Goal: Check status: Check status

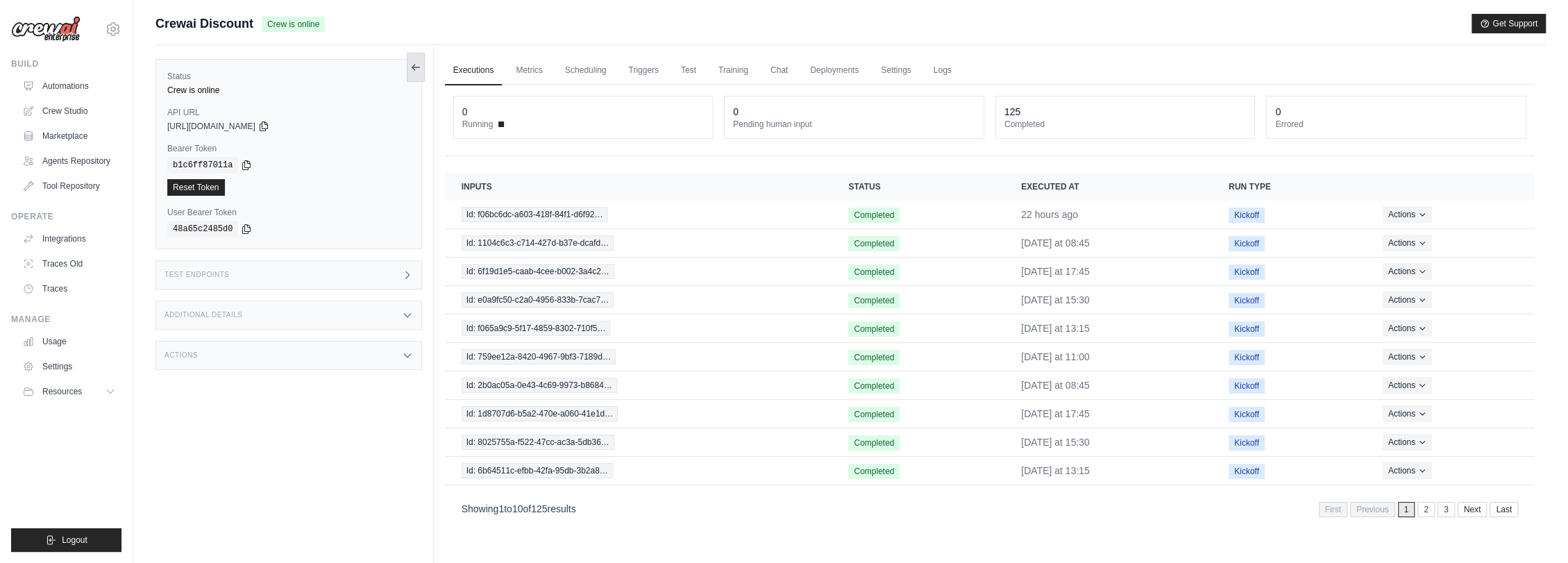
click at [415, 68] on icon at bounding box center [415, 66] width 11 height 11
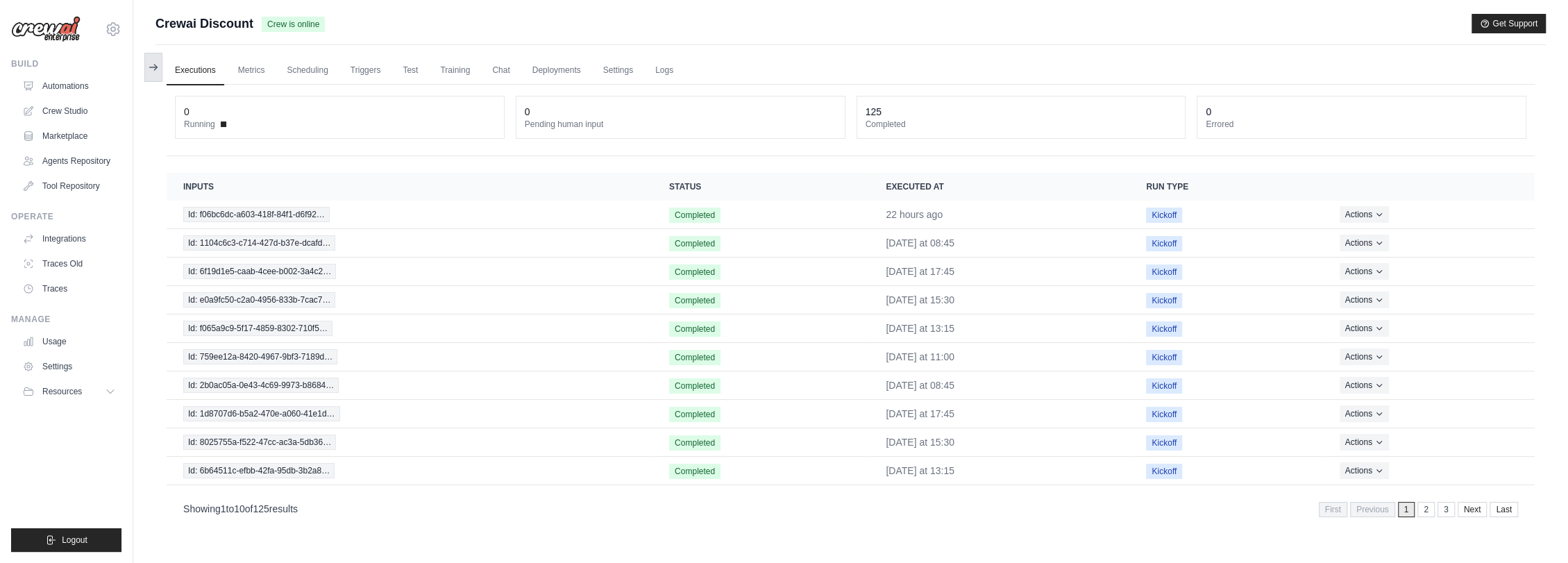
click at [156, 66] on icon at bounding box center [155, 67] width 2 height 6
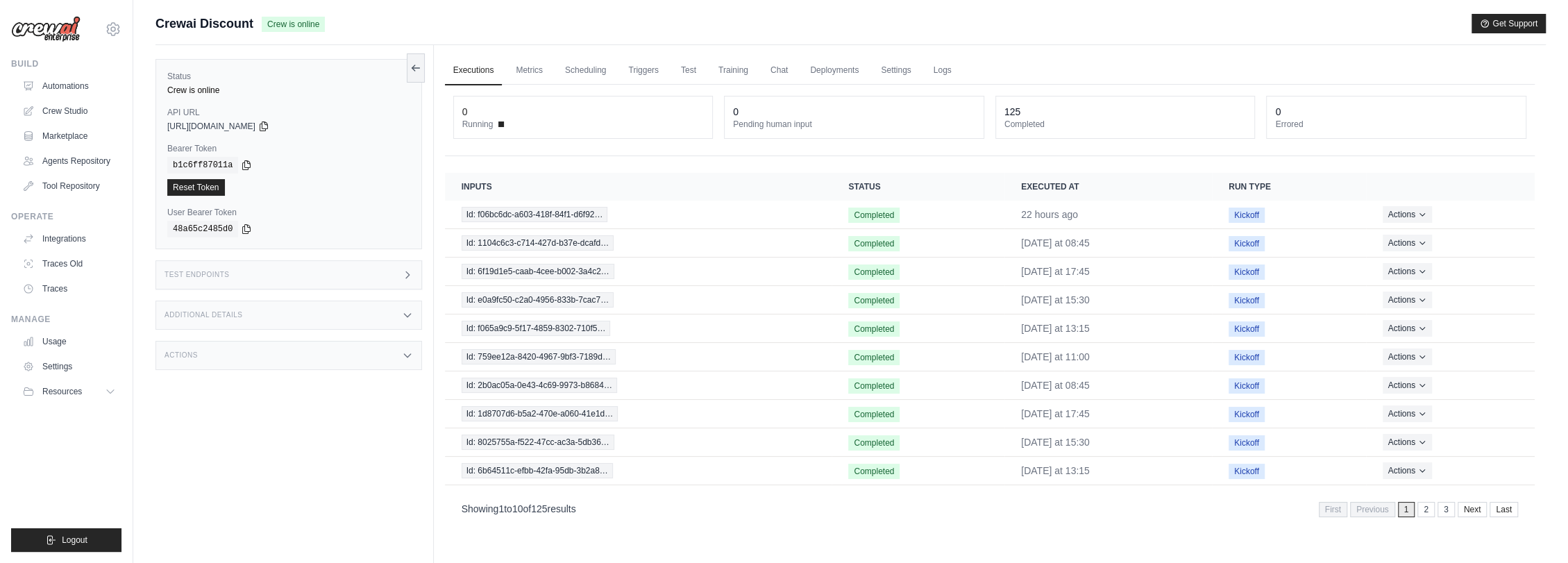
click at [56, 27] on img at bounding box center [46, 29] width 70 height 27
click at [61, 32] on img at bounding box center [46, 29] width 70 height 27
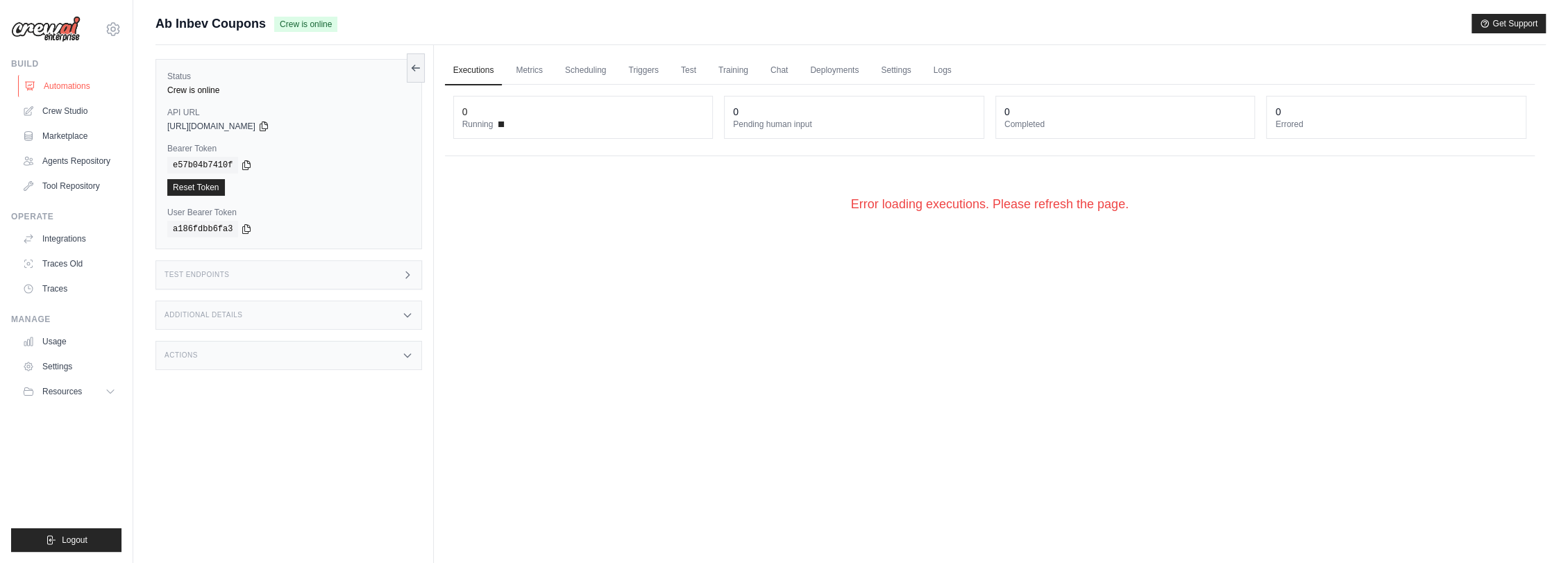
click at [73, 85] on link "Automations" at bounding box center [71, 86] width 105 height 22
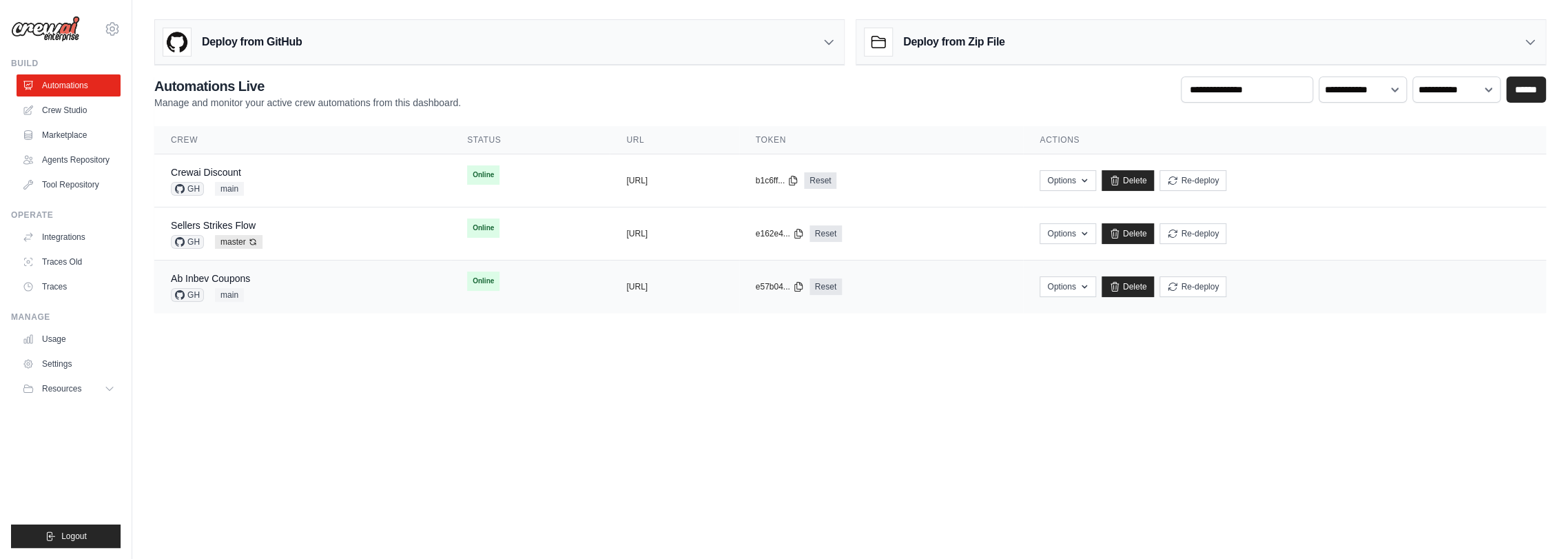
click at [254, 276] on div "Ab Inbev Coupons GH main" at bounding box center [302, 286] width 263 height 31
click at [288, 183] on div "Crewai Discount GH main" at bounding box center [302, 181] width 263 height 31
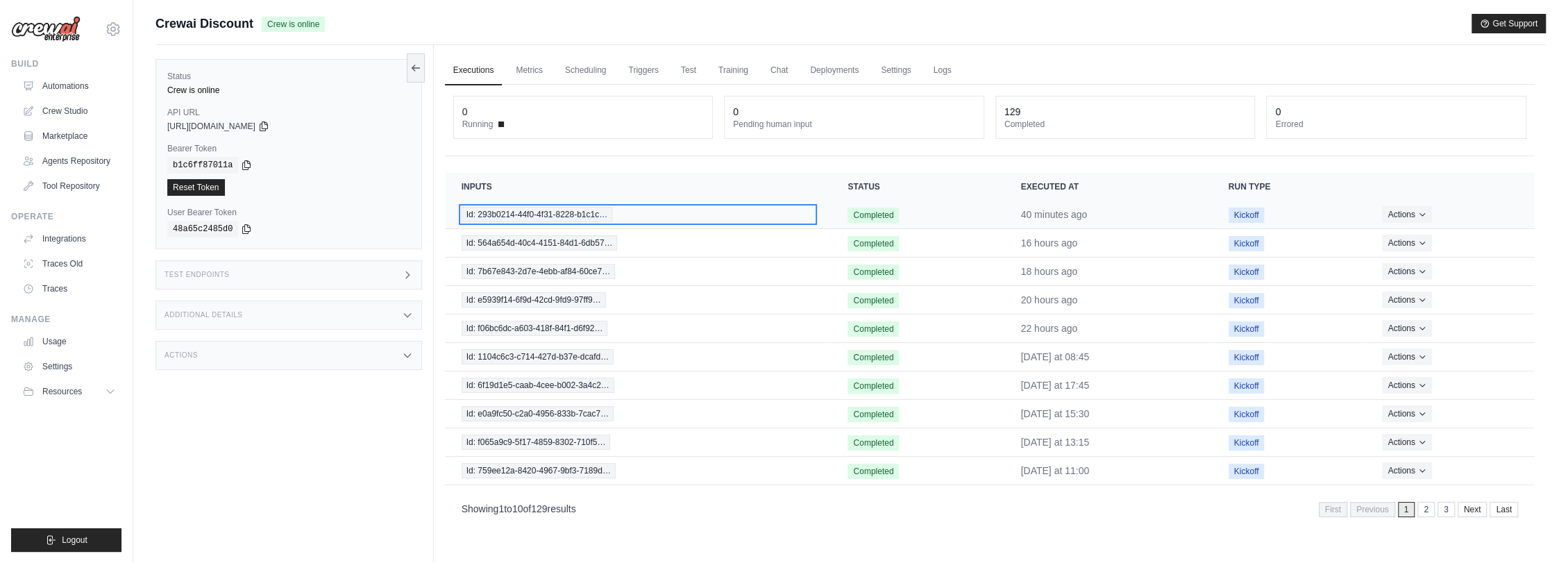
click at [534, 213] on span "Id: 293b0214-44f0-4f31-8228-b1c1c…" at bounding box center [536, 214] width 150 height 15
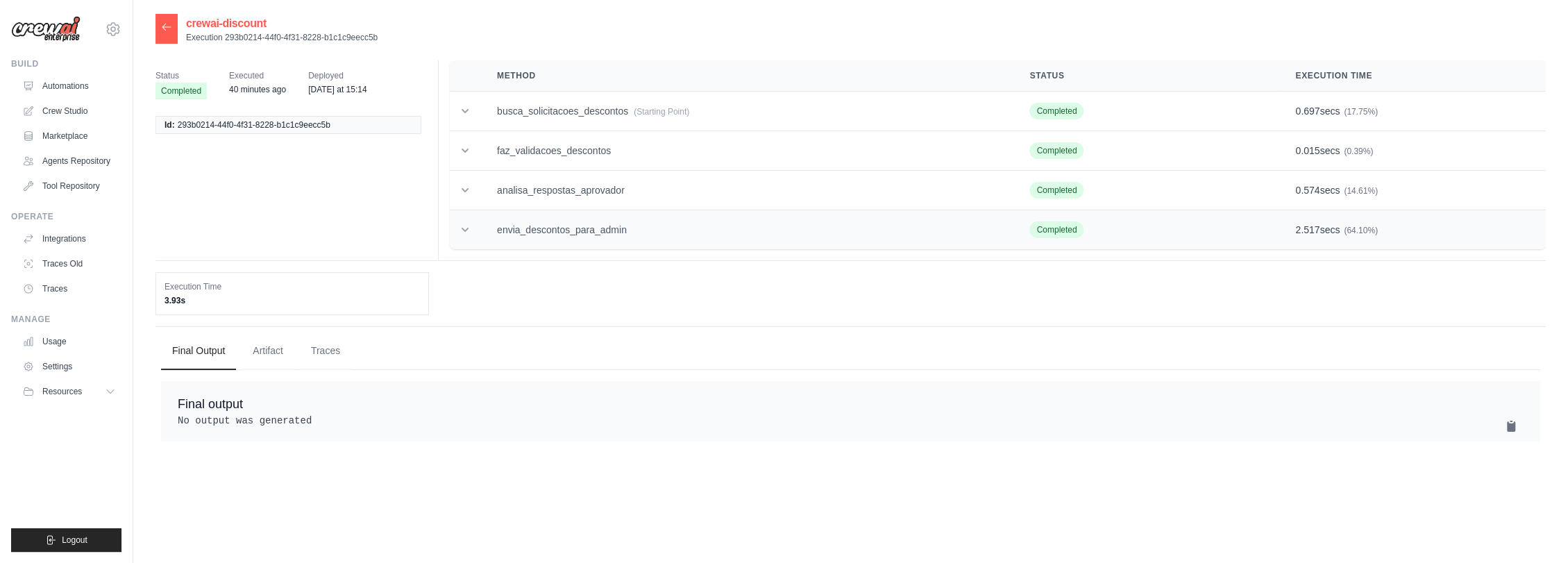
click at [627, 219] on td "envia_descontos_para_admin" at bounding box center [746, 230] width 532 height 40
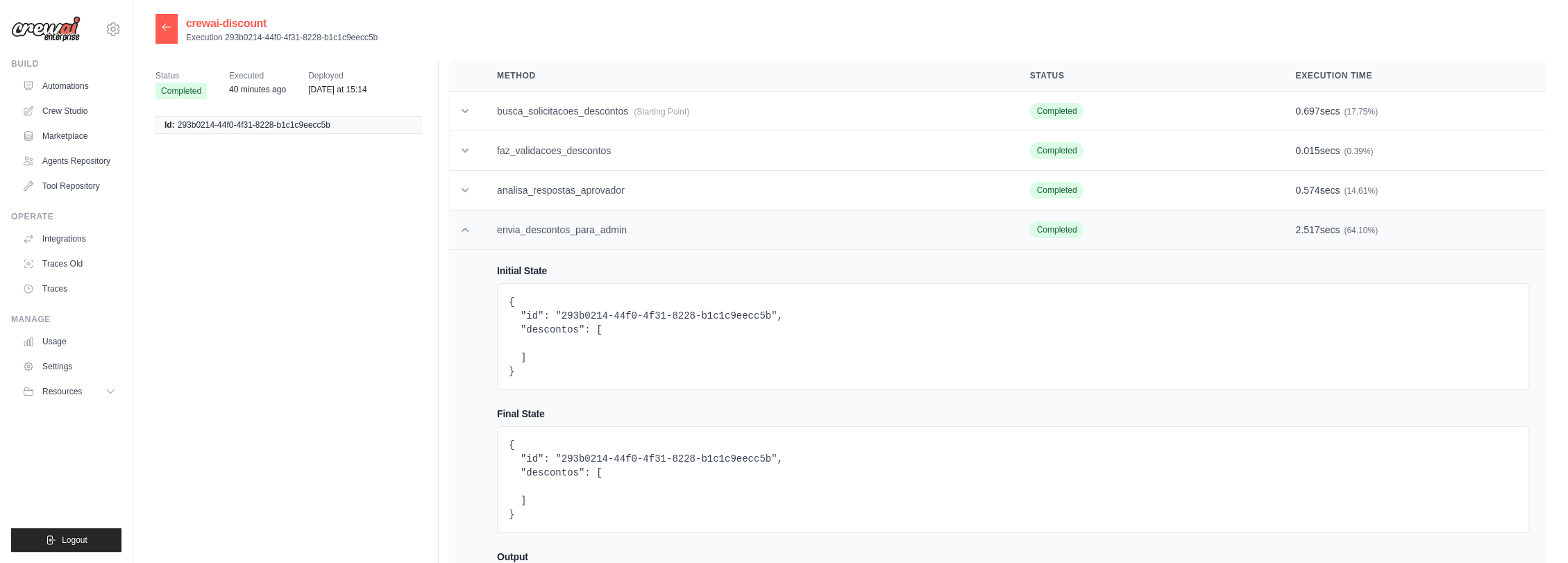
click at [627, 219] on td "envia_descontos_para_admin" at bounding box center [746, 230] width 532 height 40
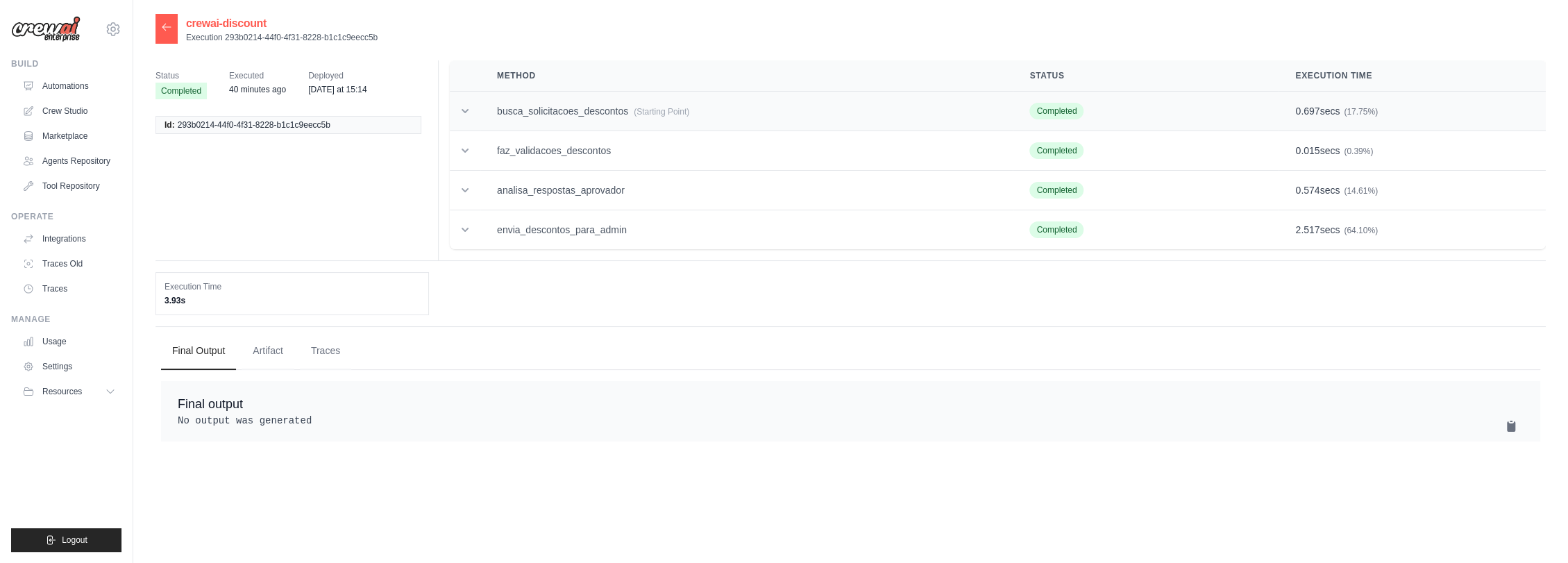
click at [622, 120] on td "busca_solicitacoes_descontos (Starting Point)" at bounding box center [746, 111] width 532 height 40
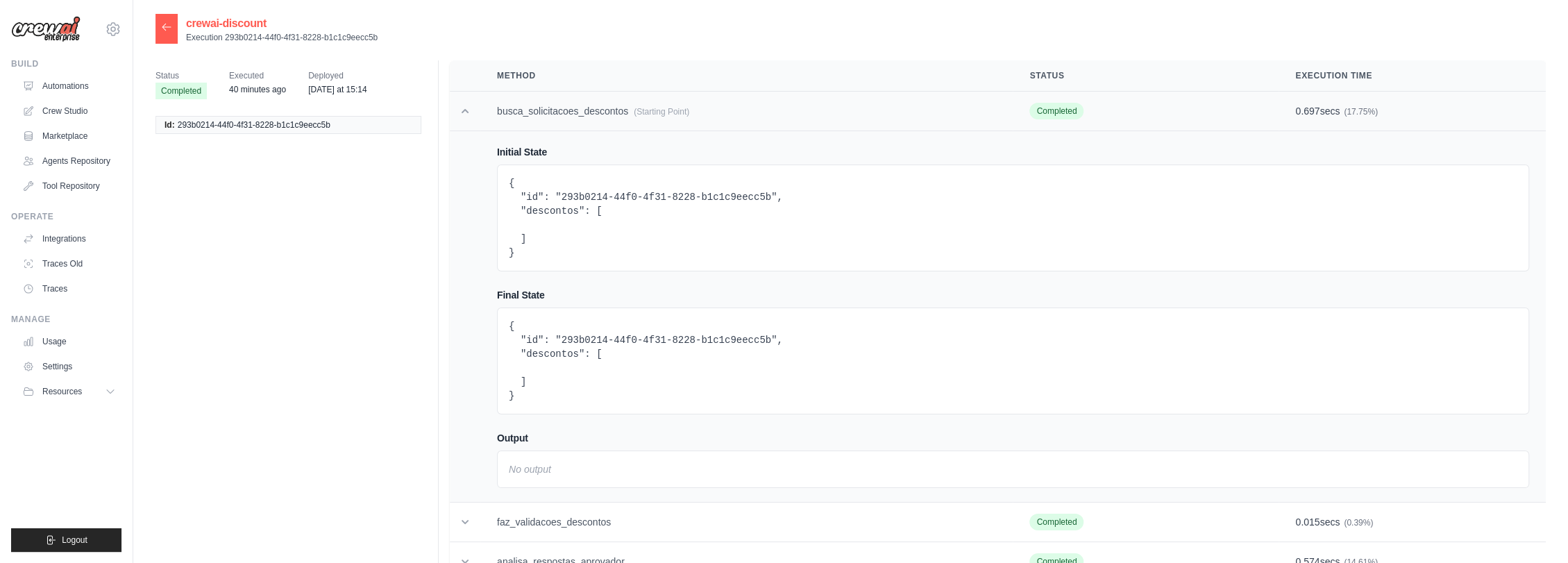
click at [622, 119] on td "busca_solicitacoes_descontos (Starting Point)" at bounding box center [746, 111] width 532 height 40
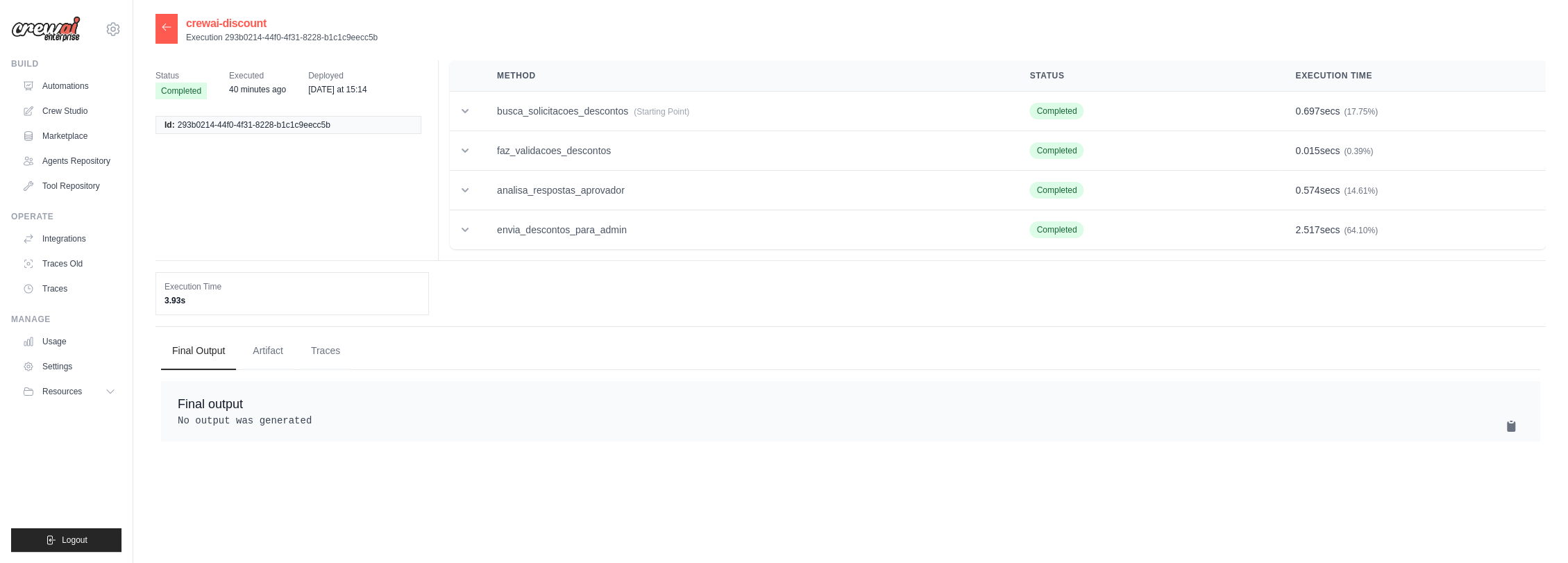
click at [161, 25] on icon at bounding box center [166, 27] width 11 height 11
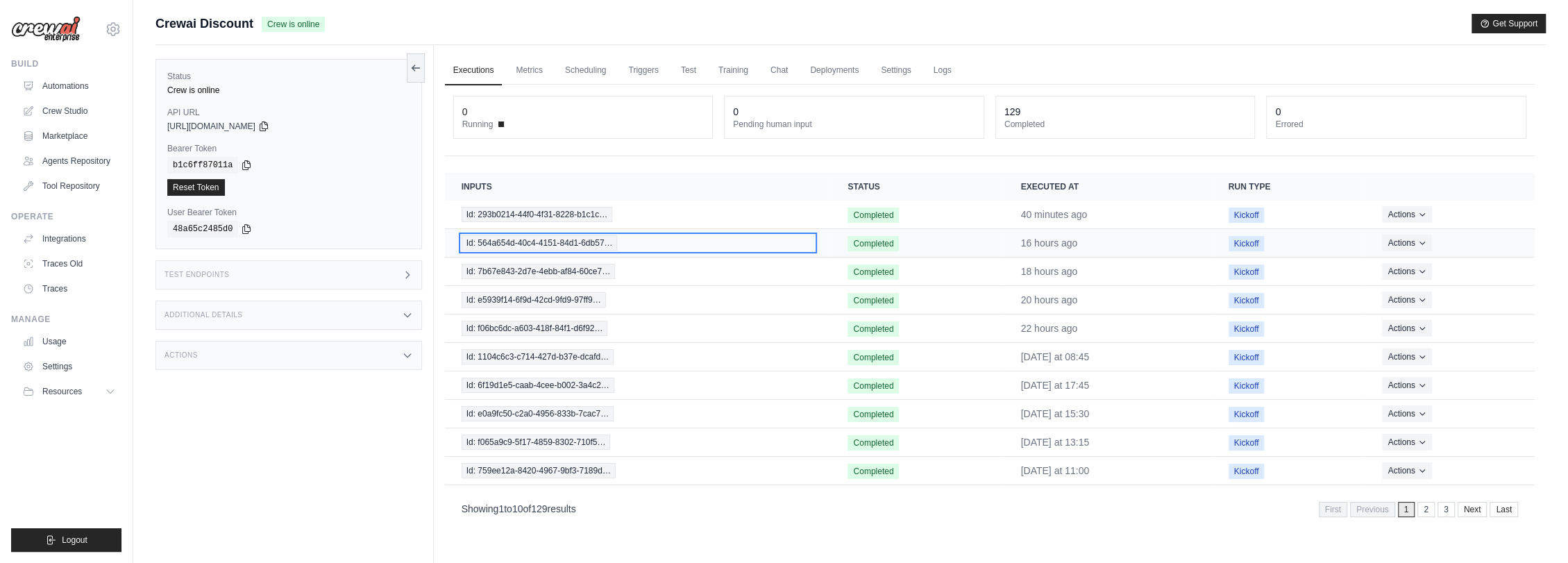
click at [583, 238] on span "Id: 564a654d-40c4-4151-84d1-6db57…" at bounding box center [540, 242] width 156 height 15
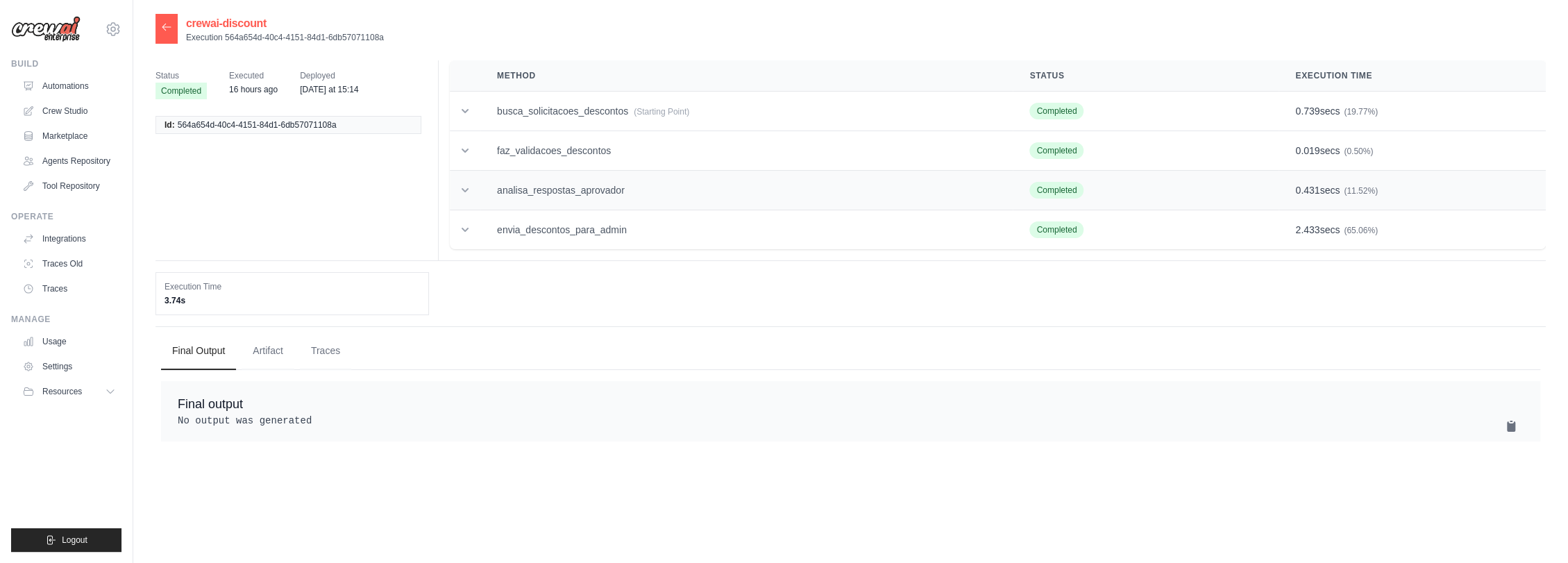
click at [657, 171] on td "analisa_respostas_aprovador" at bounding box center [746, 191] width 532 height 40
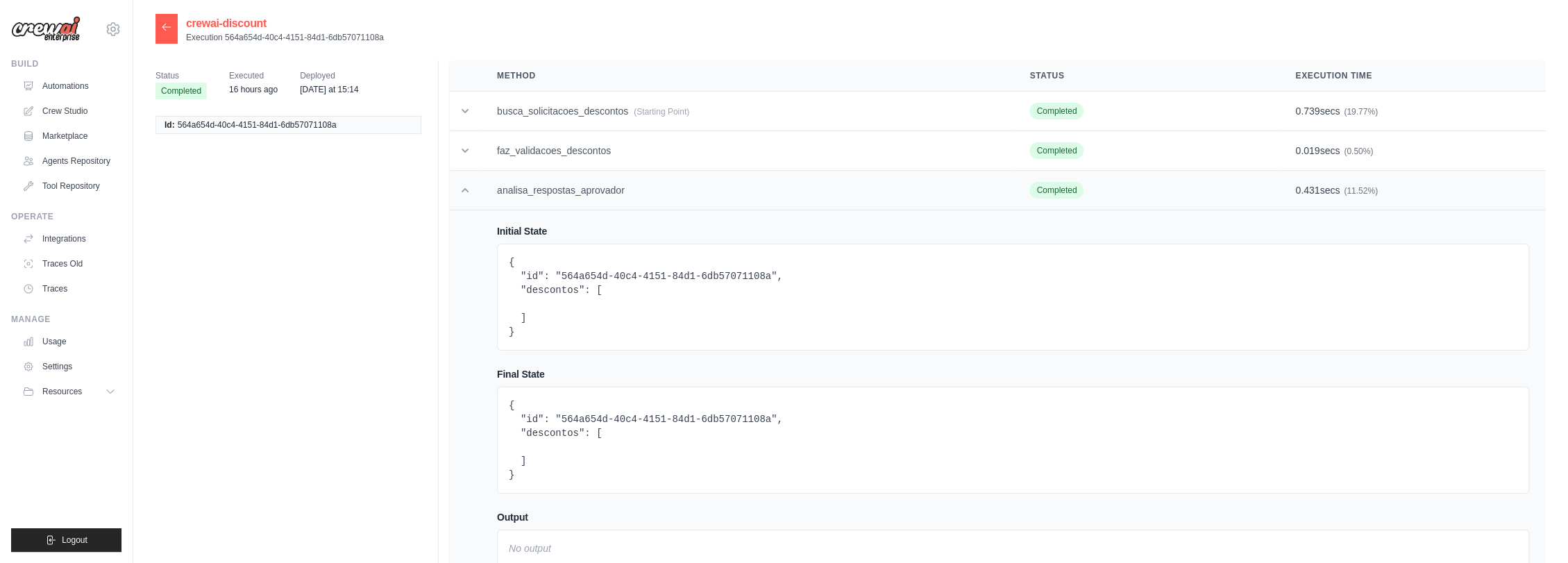
click at [656, 173] on td "analisa_respostas_aprovador" at bounding box center [746, 191] width 532 height 40
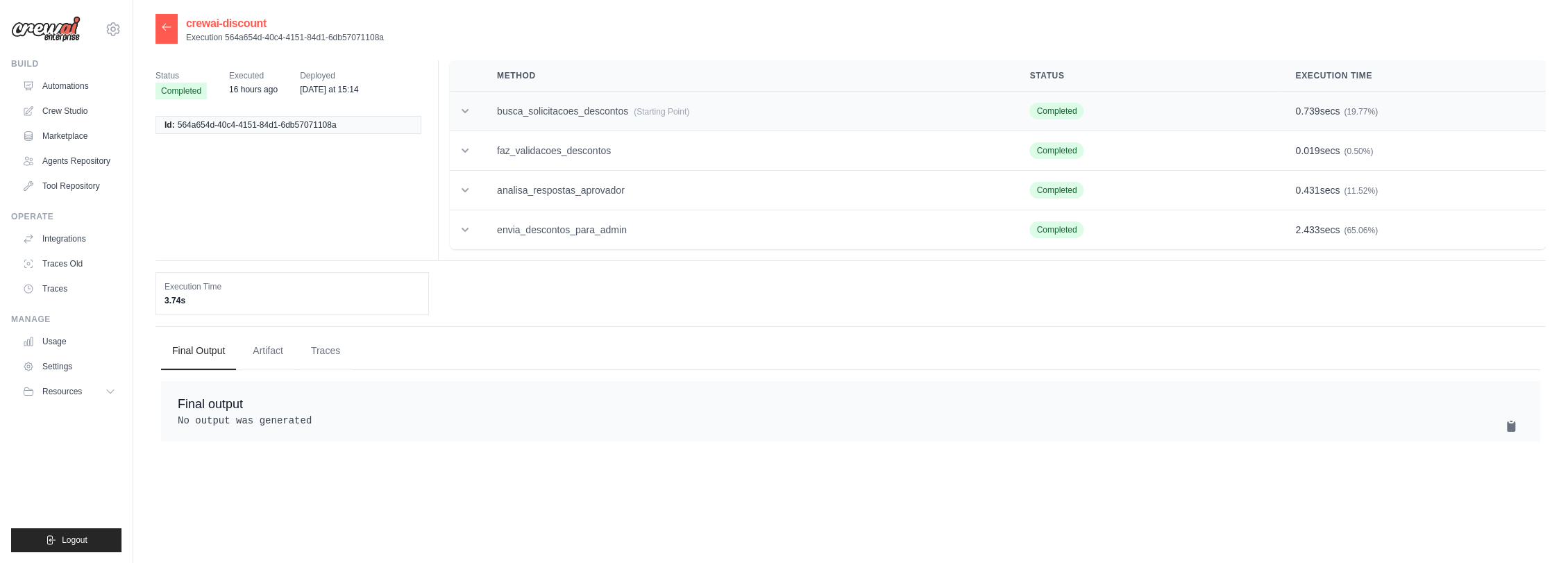
click at [653, 104] on td "busca_solicitacoes_descontos (Starting Point)" at bounding box center [746, 111] width 532 height 40
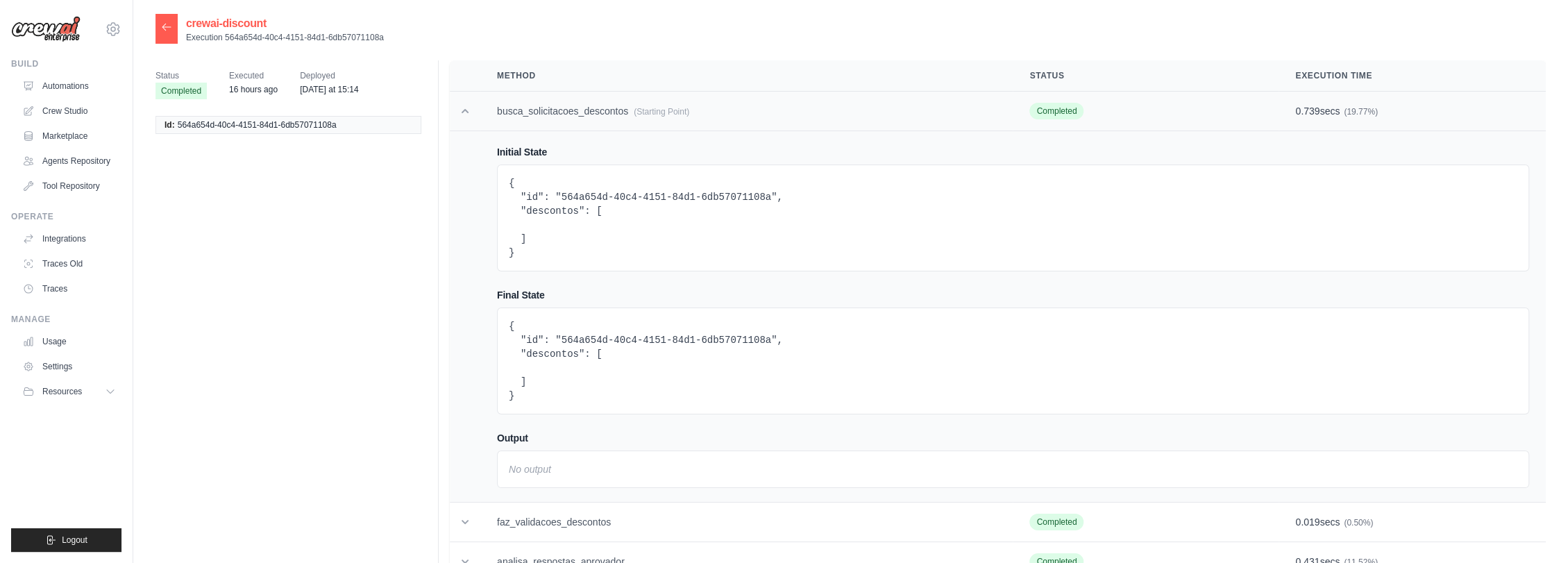
click at [653, 104] on td "busca_solicitacoes_descontos (Starting Point)" at bounding box center [746, 111] width 532 height 40
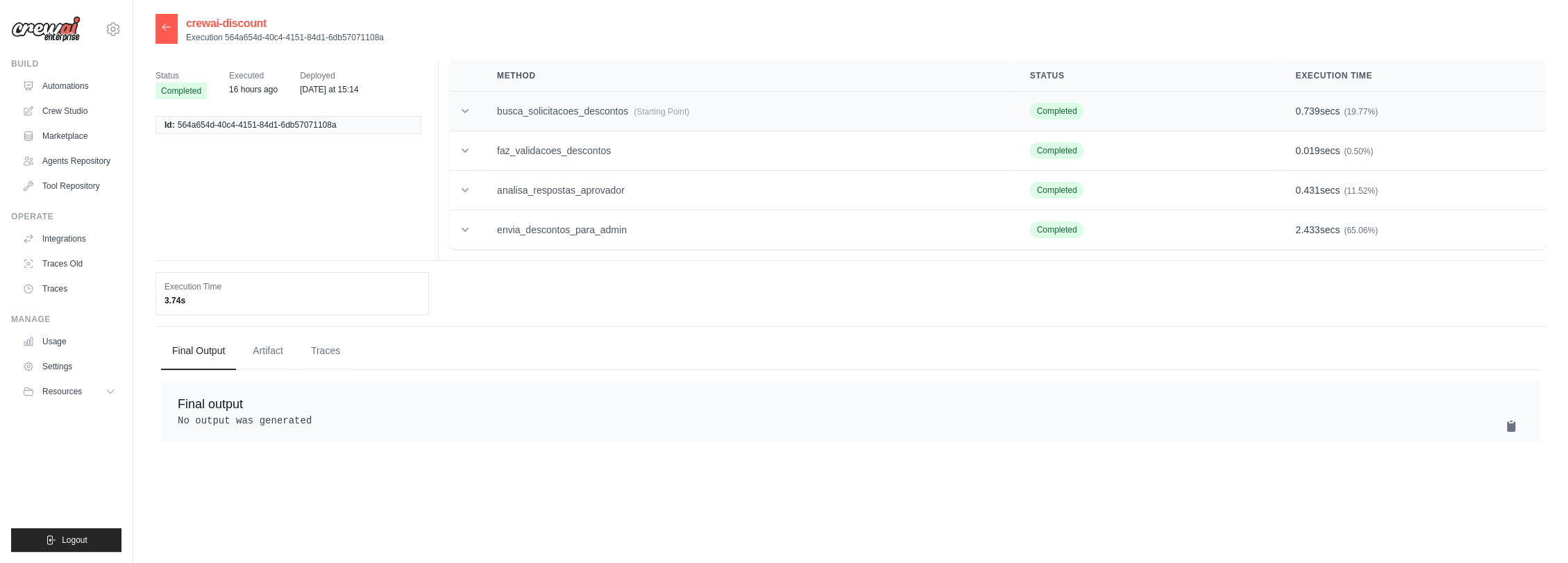
click at [653, 104] on td "busca_solicitacoes_descontos (Starting Point)" at bounding box center [746, 111] width 532 height 40
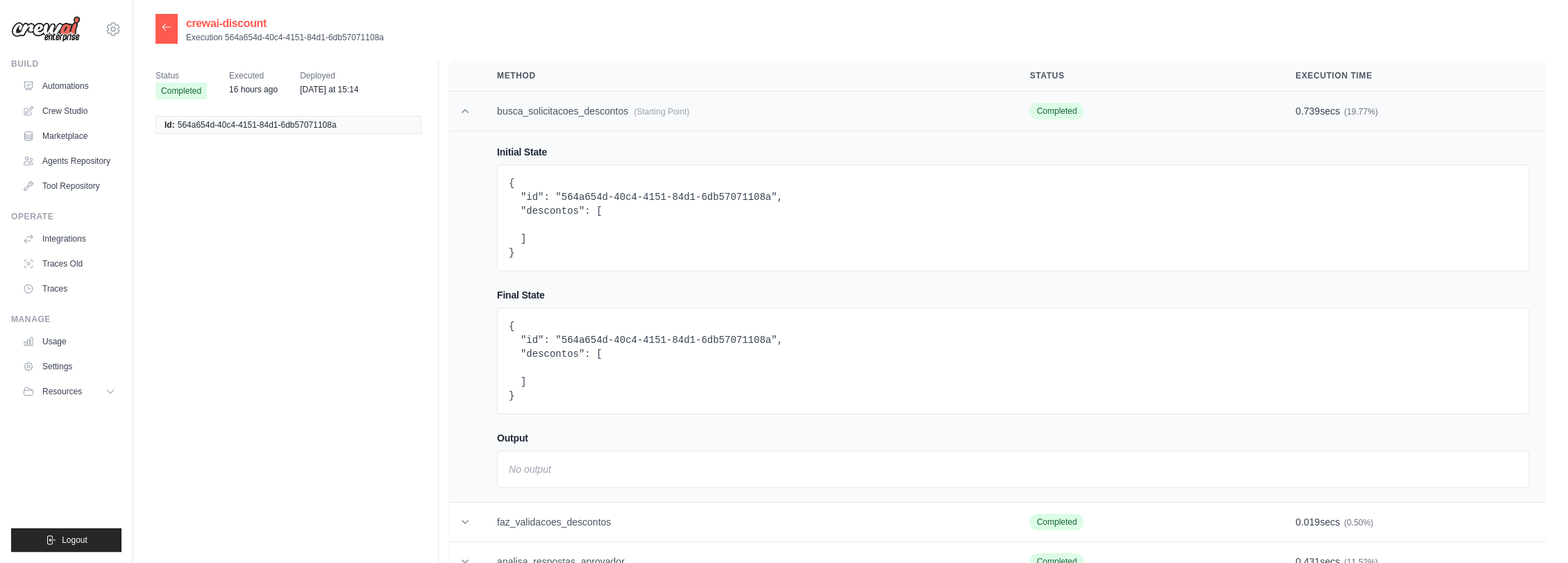
click at [653, 105] on td "busca_solicitacoes_descontos (Starting Point)" at bounding box center [746, 111] width 532 height 40
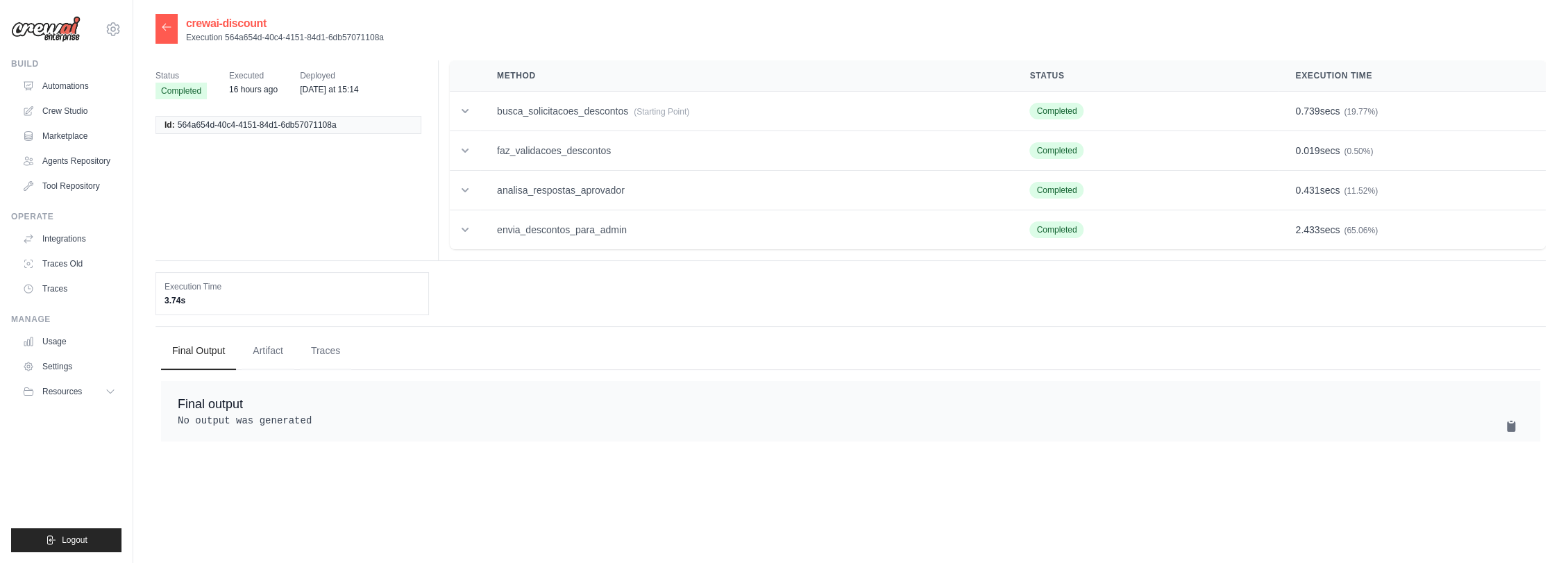
click at [167, 35] on div at bounding box center [166, 29] width 22 height 30
